Goal: Information Seeking & Learning: Learn about a topic

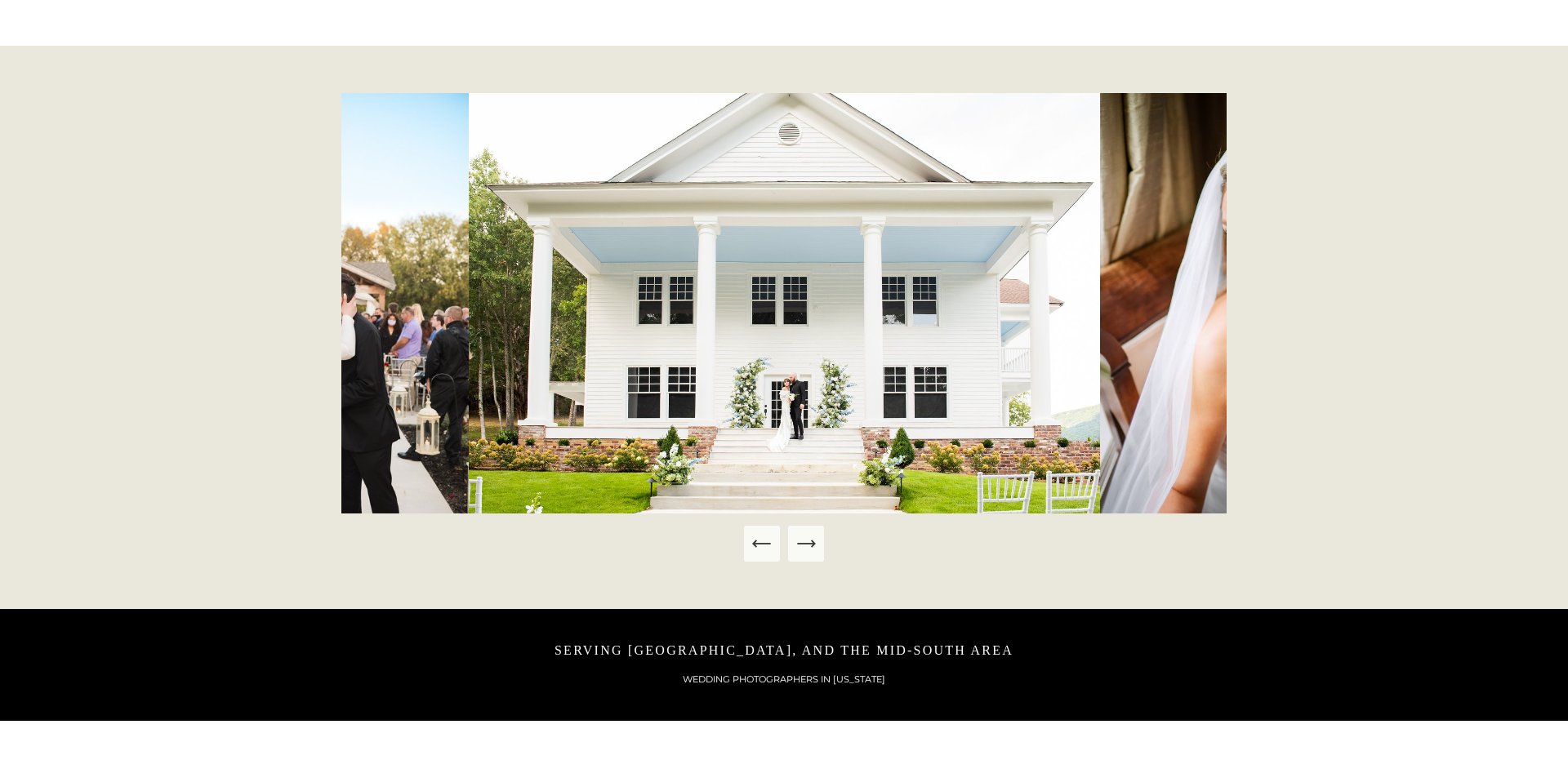
scroll to position [797, 0]
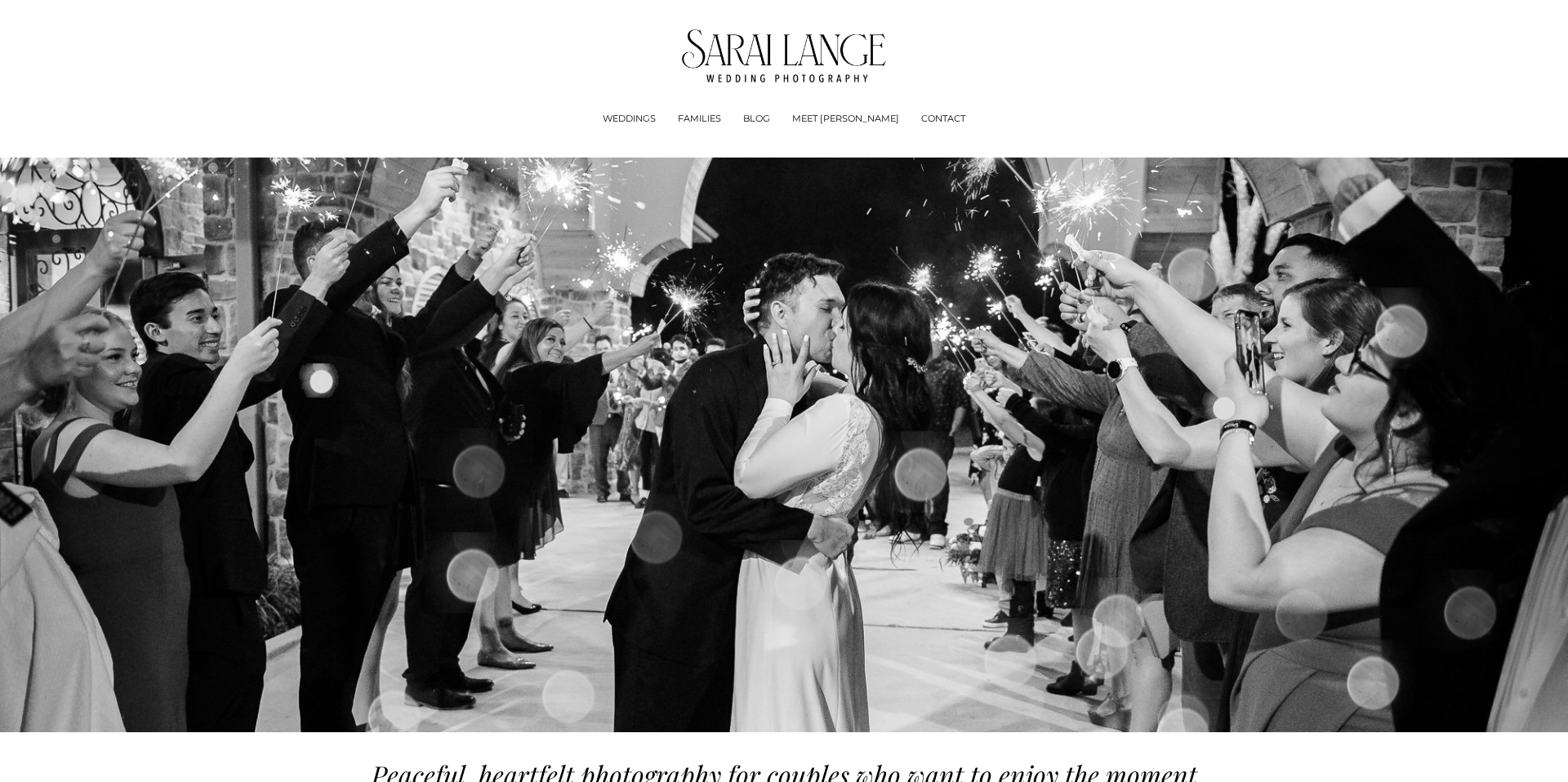
click at [0, 0] on span "Experience + Pricing" at bounding box center [0, 0] width 0 height 0
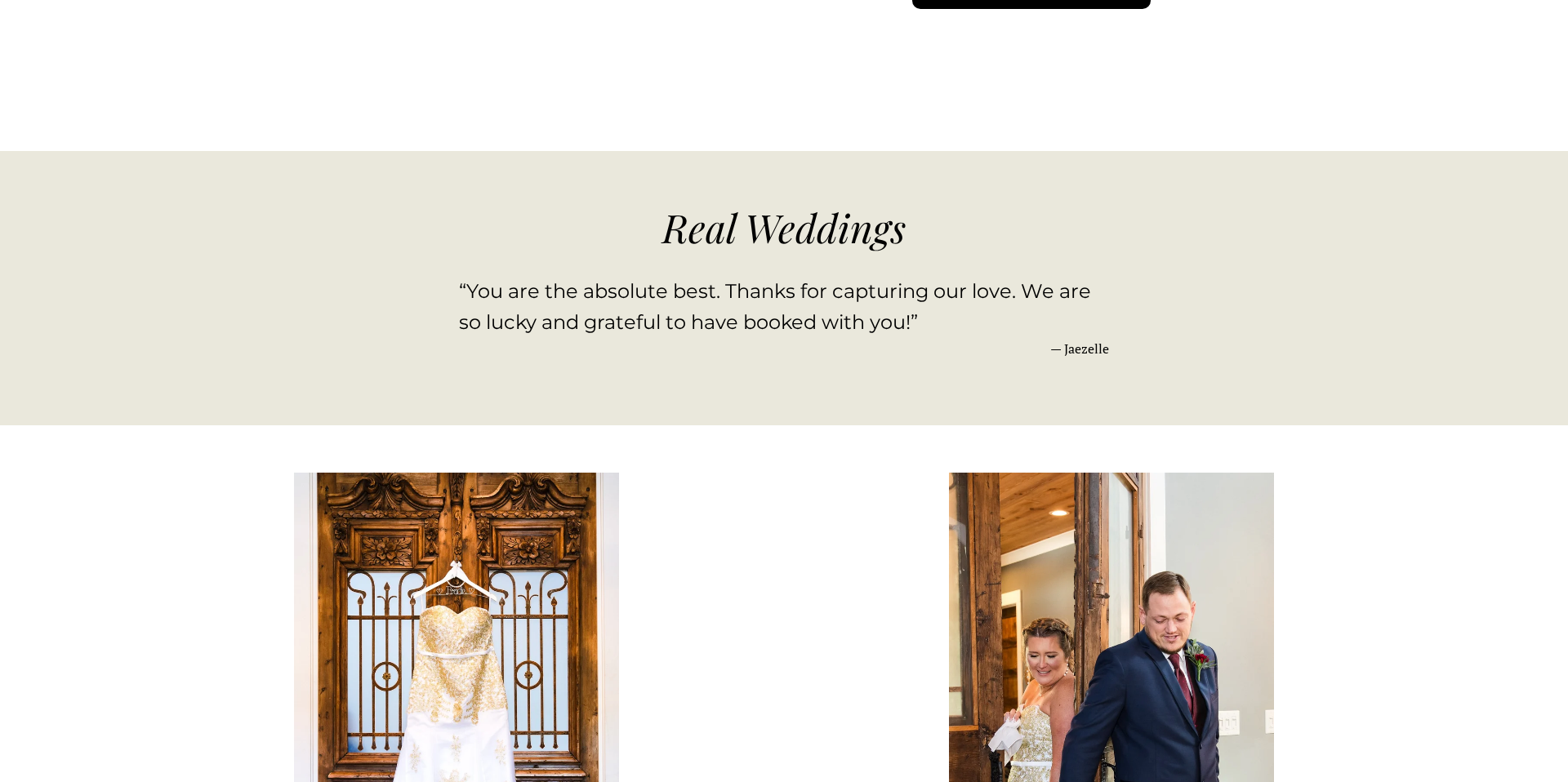
scroll to position [2056, 0]
